Goal: Task Accomplishment & Management: Use online tool/utility

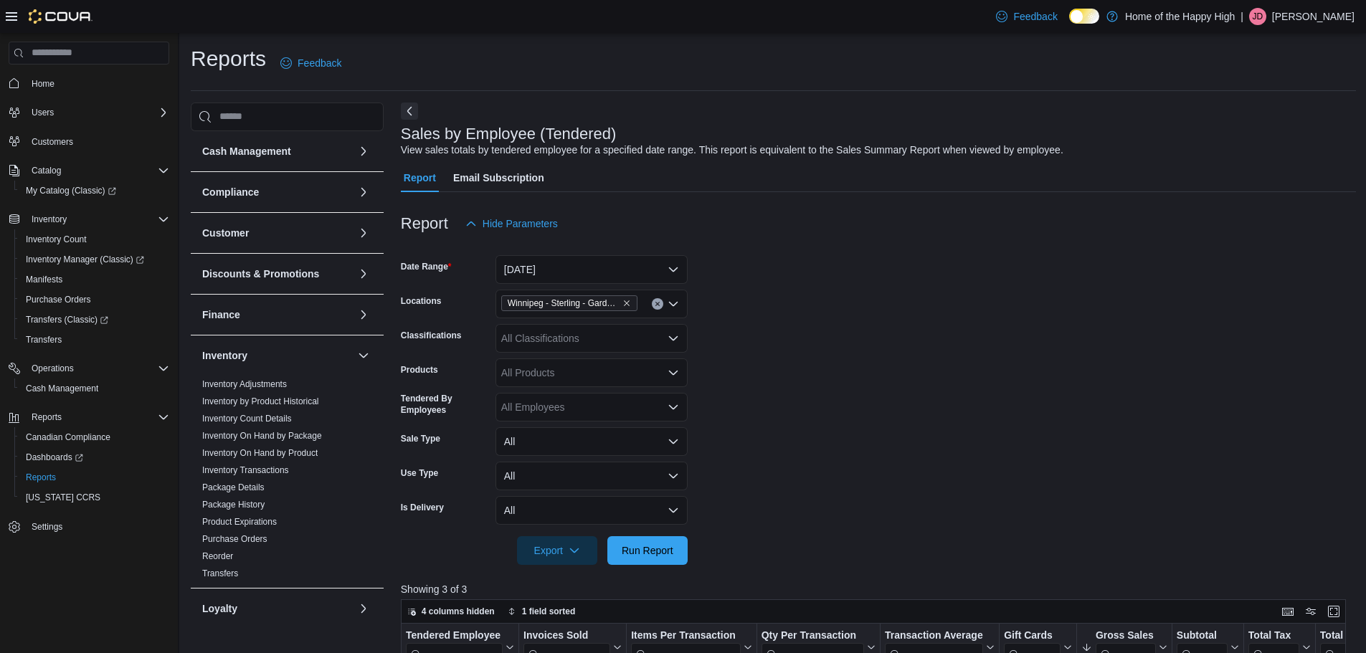
scroll to position [359, 0]
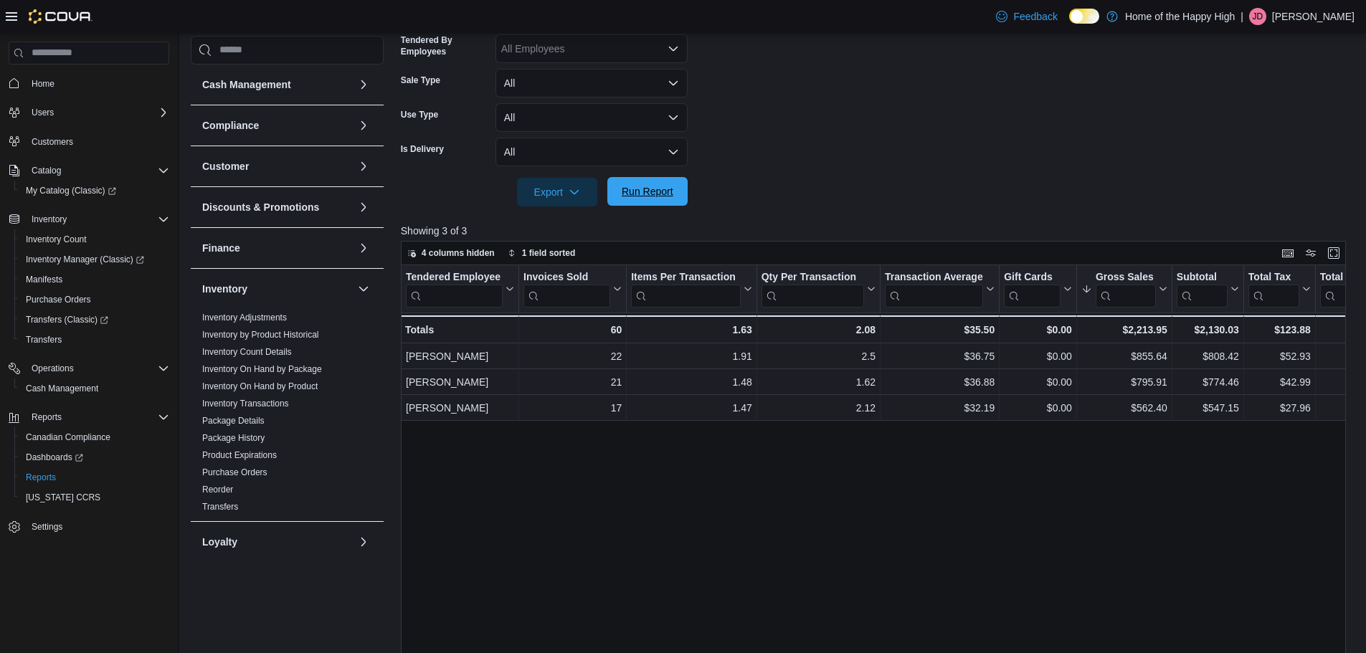
click at [663, 186] on span "Run Report" at bounding box center [648, 191] width 52 height 14
click at [657, 198] on span "Run Report" at bounding box center [648, 191] width 52 height 14
click at [642, 181] on span "Run Report" at bounding box center [647, 191] width 63 height 29
click at [666, 202] on span "Run Report" at bounding box center [647, 191] width 63 height 29
click at [654, 186] on span "Run Report" at bounding box center [648, 191] width 52 height 14
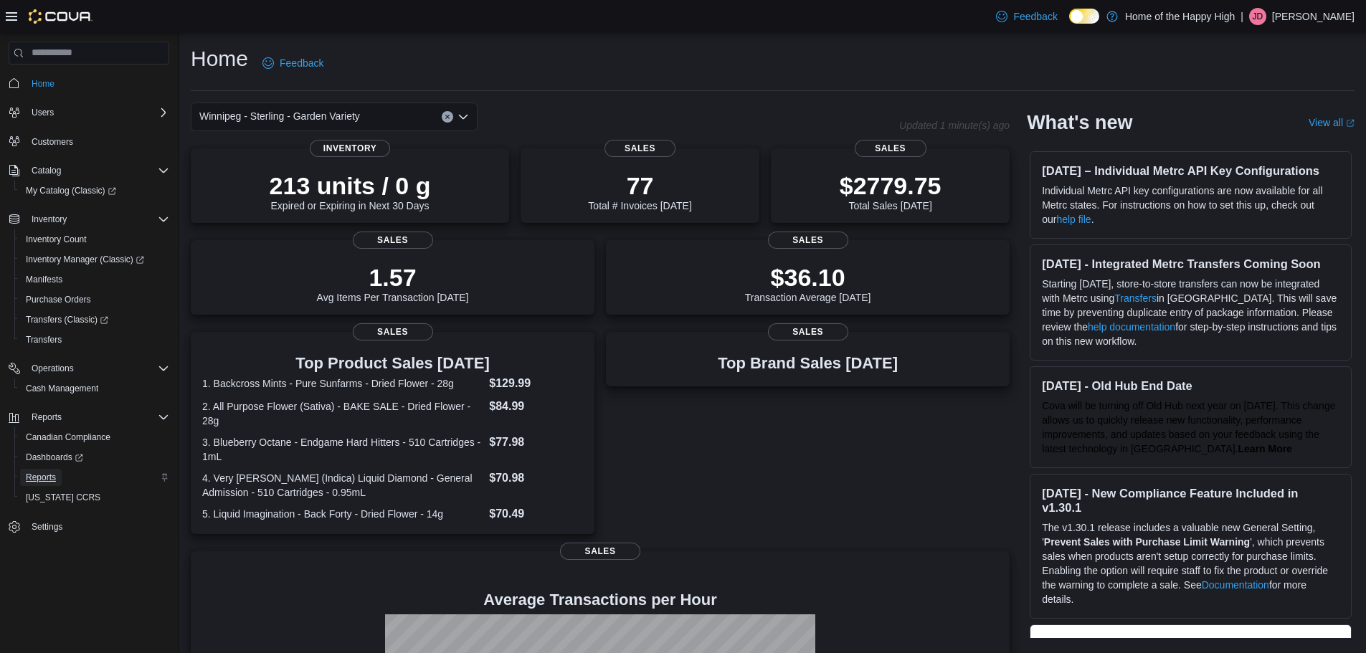
click at [42, 476] on span "Reports" at bounding box center [41, 477] width 30 height 11
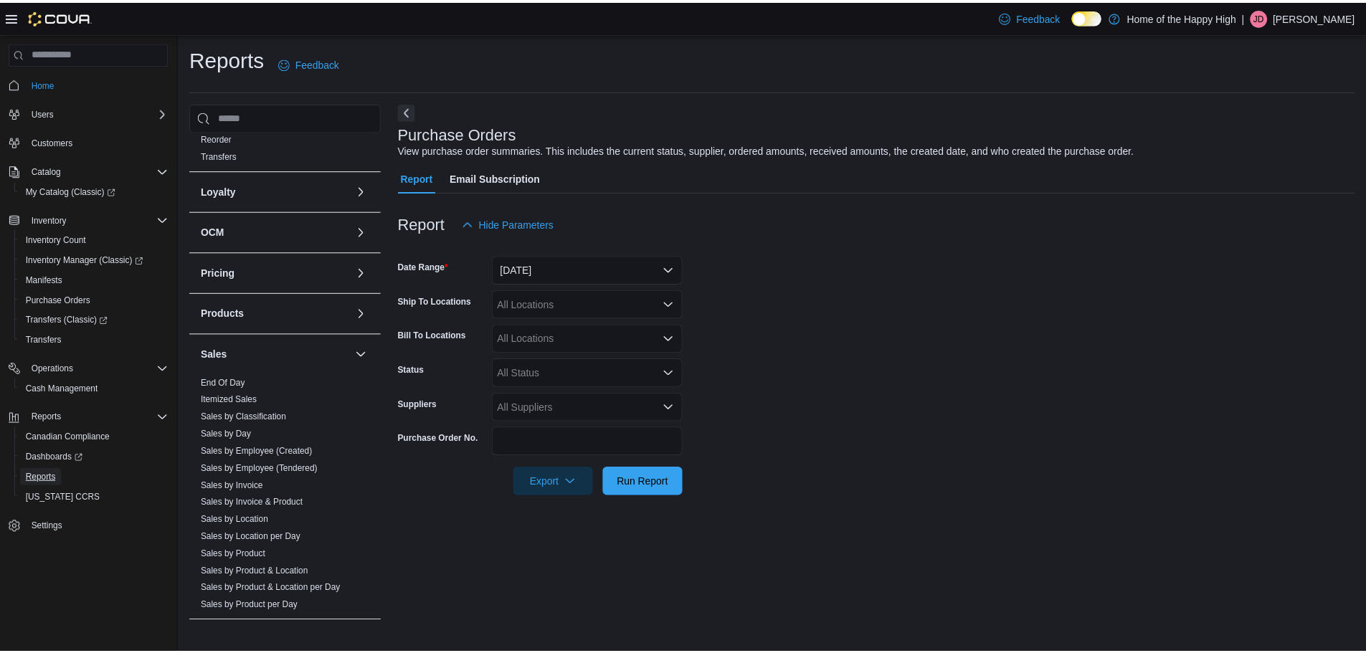
scroll to position [474, 0]
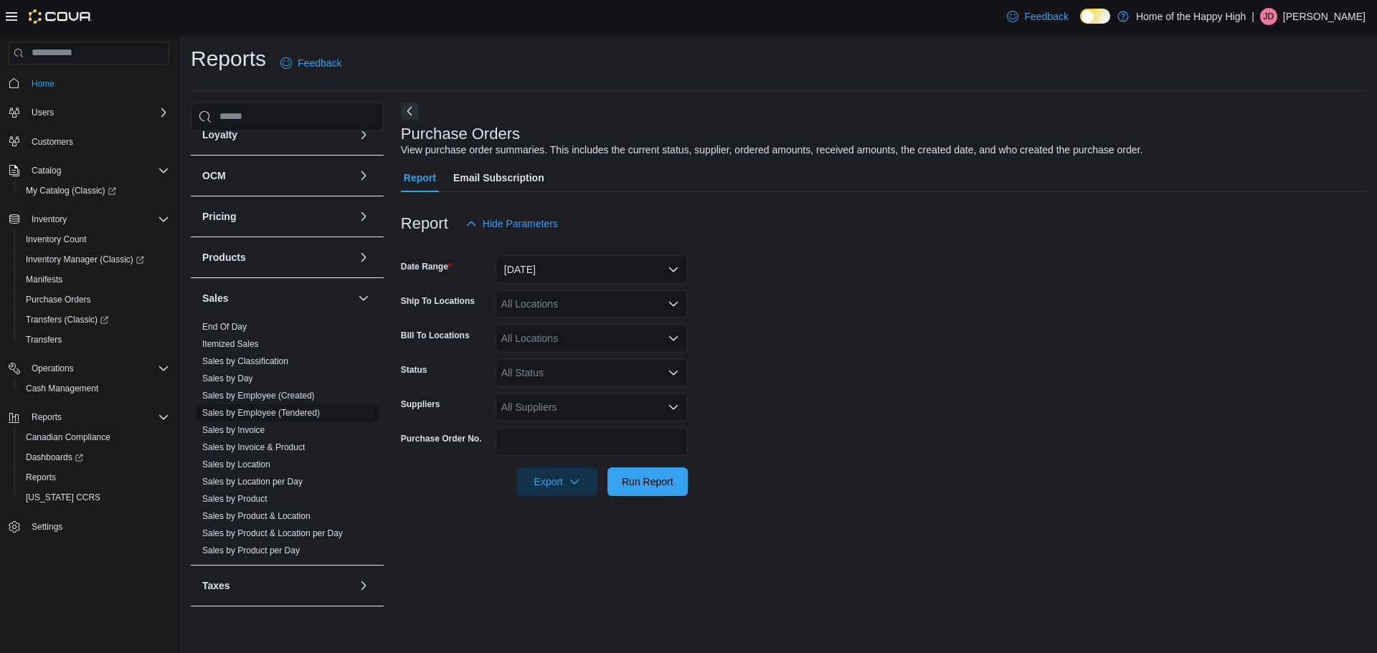
click at [287, 408] on link "Sales by Employee (Tendered)" at bounding box center [261, 413] width 118 height 10
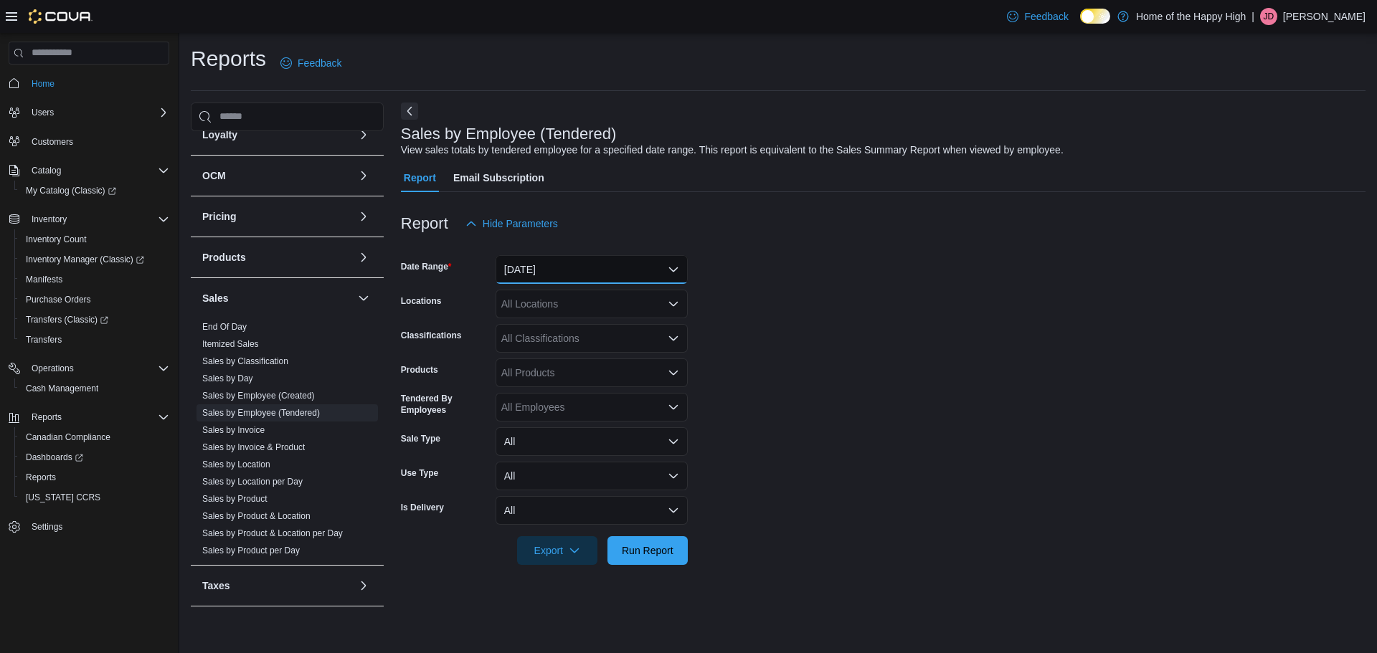
click at [604, 275] on button "Yesterday" at bounding box center [592, 269] width 192 height 29
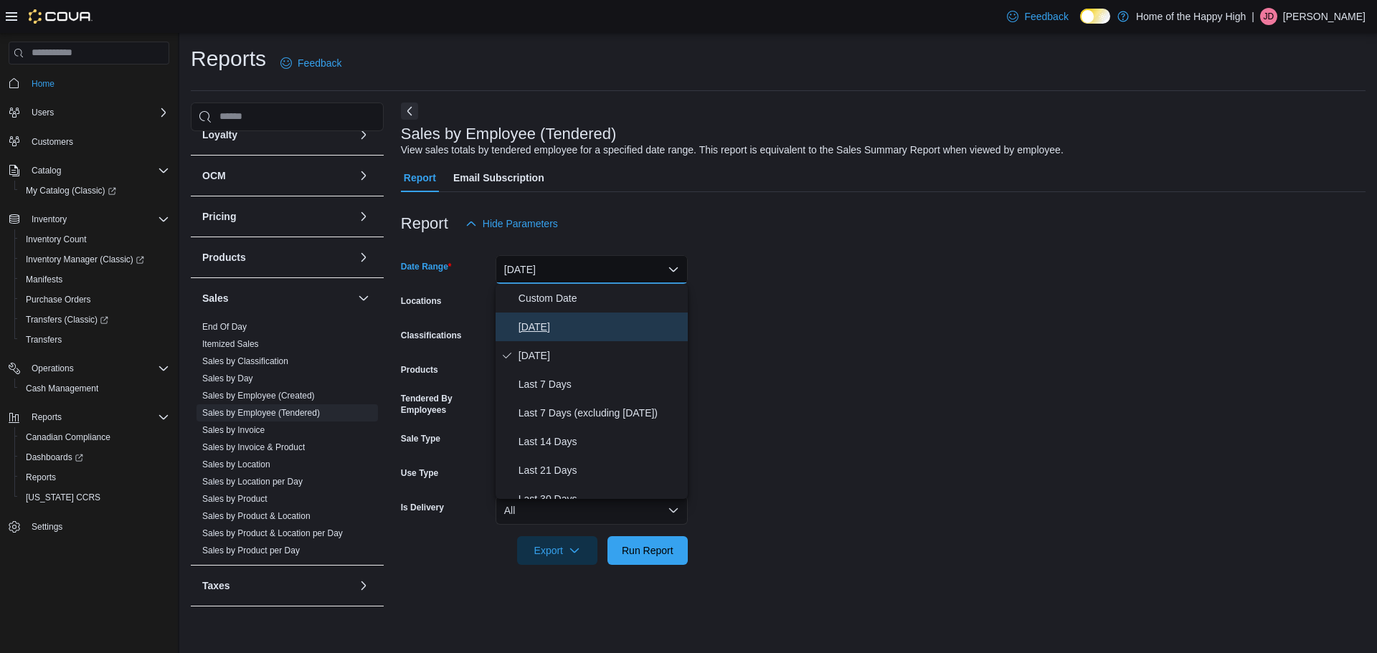
click at [532, 319] on span "Today" at bounding box center [600, 326] width 164 height 17
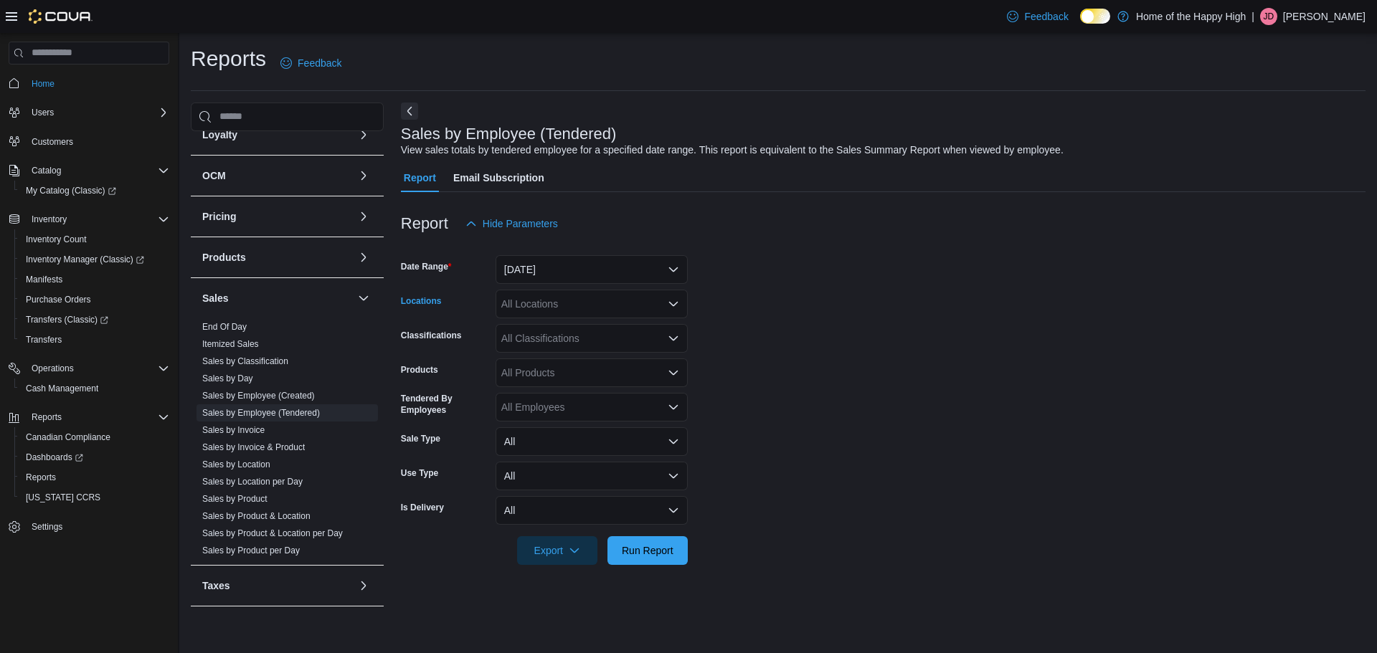
click at [551, 309] on div "All Locations" at bounding box center [592, 304] width 192 height 29
type input "****"
click at [612, 331] on span "Winnipeg - Sterling - Garden Variety" at bounding box center [621, 328] width 161 height 14
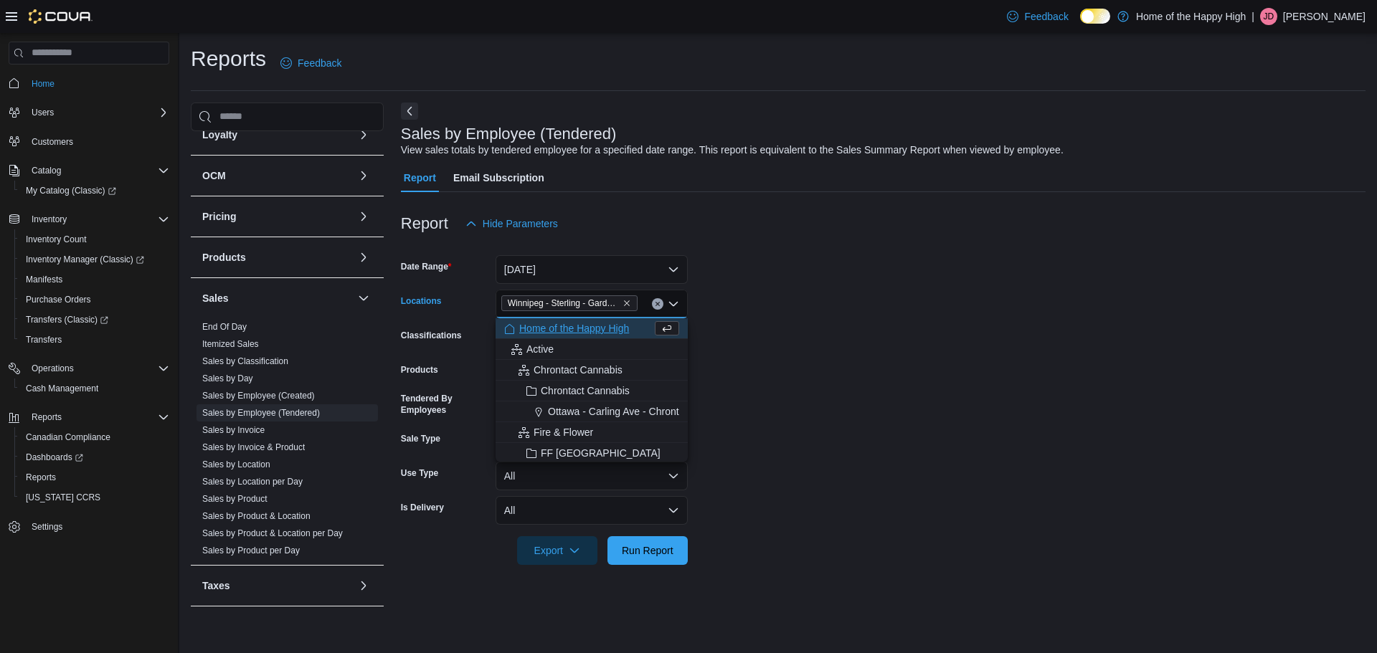
click at [825, 510] on form "Date Range Today Locations Winnipeg - Sterling - Garden Variety Combo box. Sele…" at bounding box center [883, 401] width 965 height 327
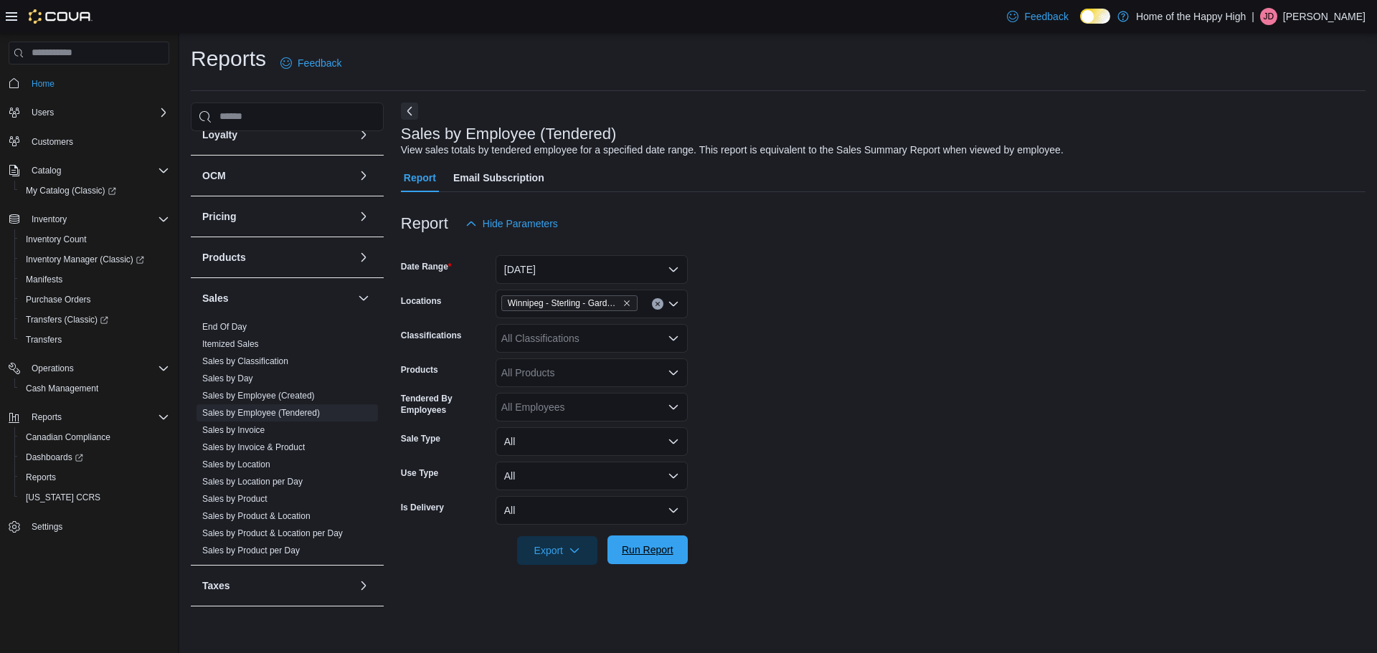
click at [666, 556] on span "Run Report" at bounding box center [648, 550] width 52 height 14
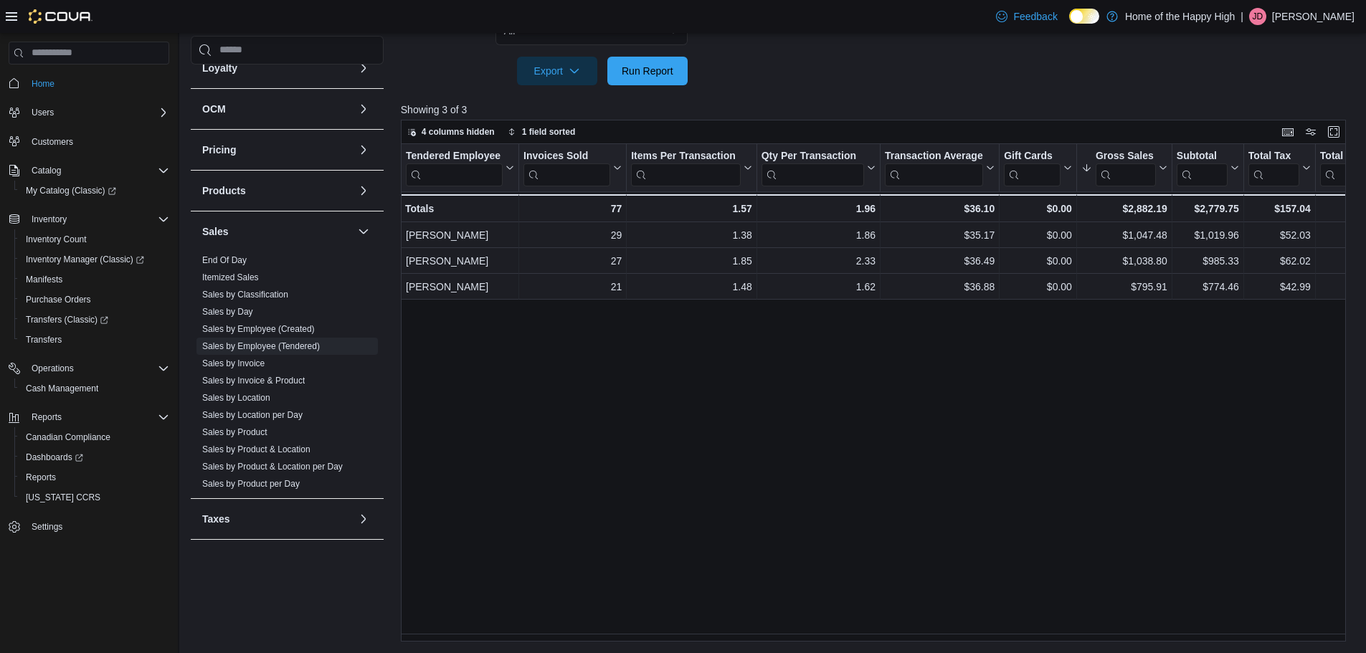
scroll to position [408, 0]
